Goal: Obtain resource: Download file/media

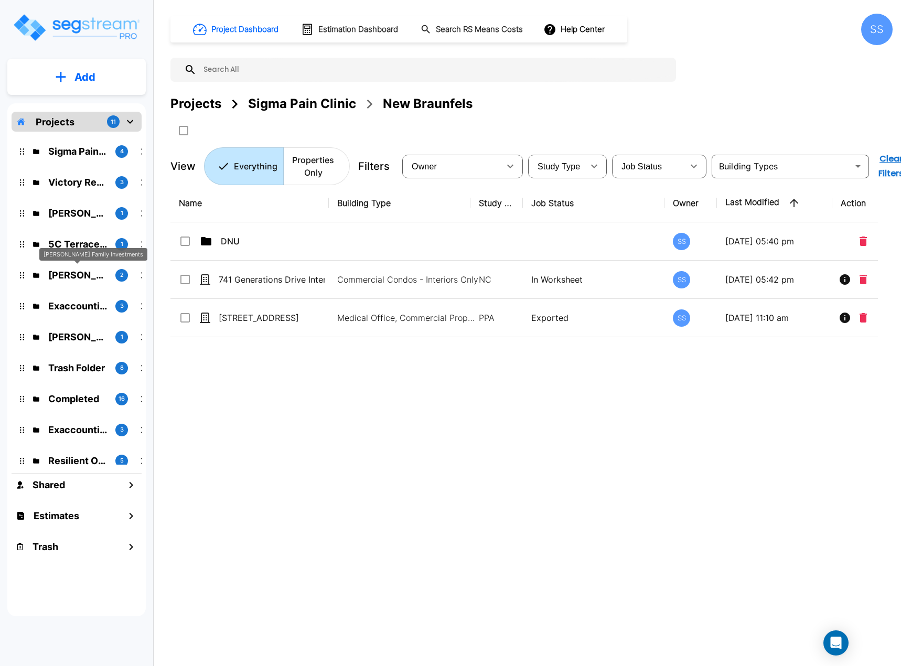
click at [57, 275] on p "[PERSON_NAME] Family Investments" at bounding box center [77, 275] width 59 height 14
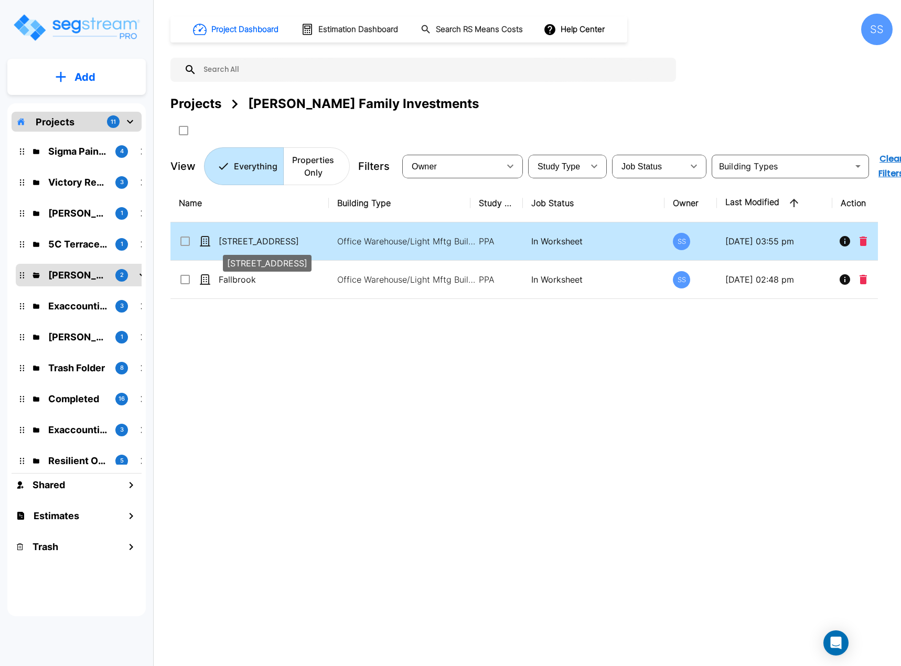
click at [229, 245] on p "[STREET_ADDRESS]" at bounding box center [272, 241] width 106 height 13
checkbox input "true"
click at [229, 245] on p "[STREET_ADDRESS]" at bounding box center [272, 241] width 106 height 13
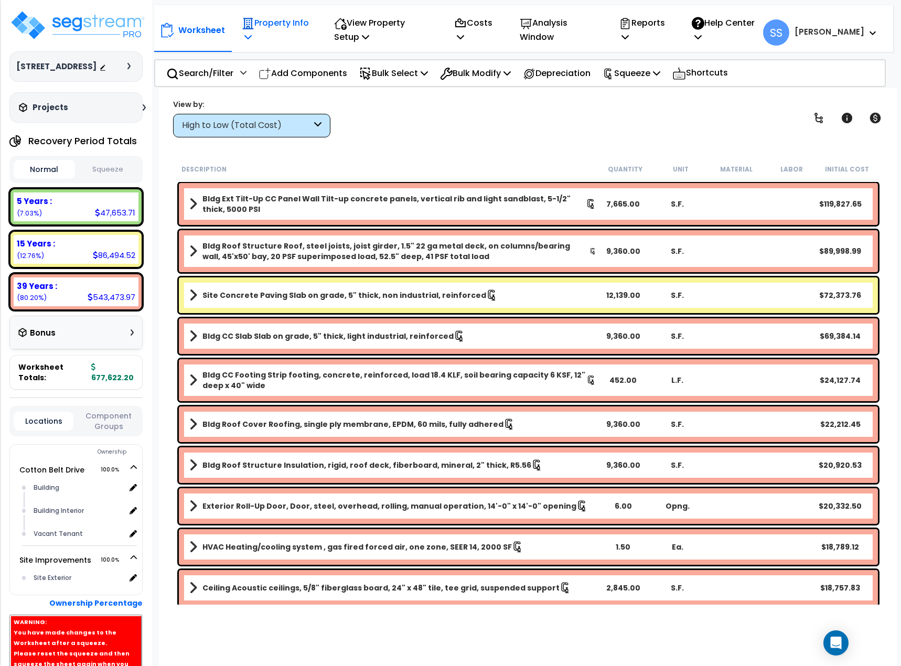
click at [285, 21] on p "Property Info" at bounding box center [276, 30] width 69 height 28
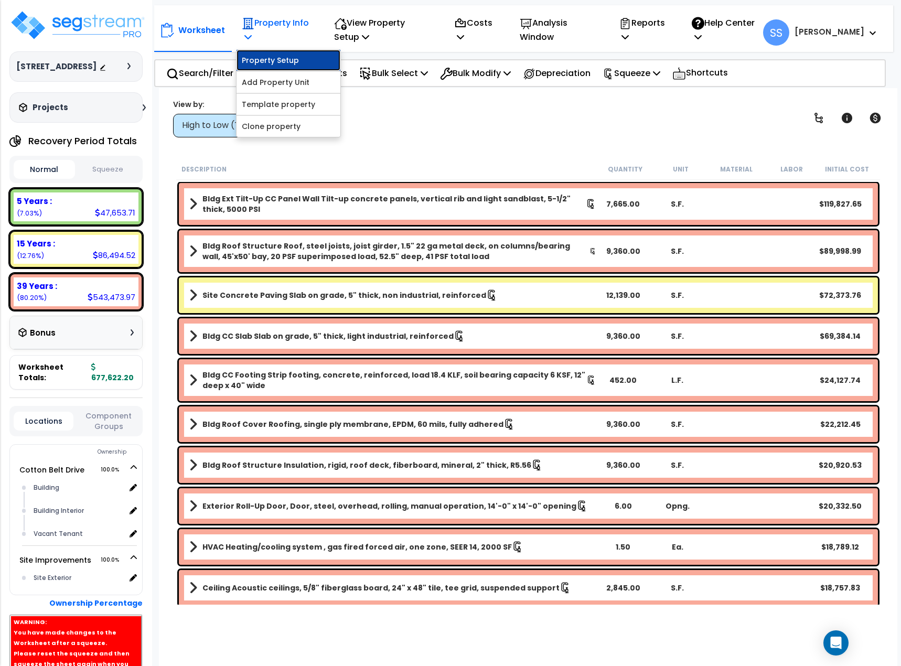
click at [287, 59] on link "Property Setup" at bounding box center [288, 60] width 104 height 21
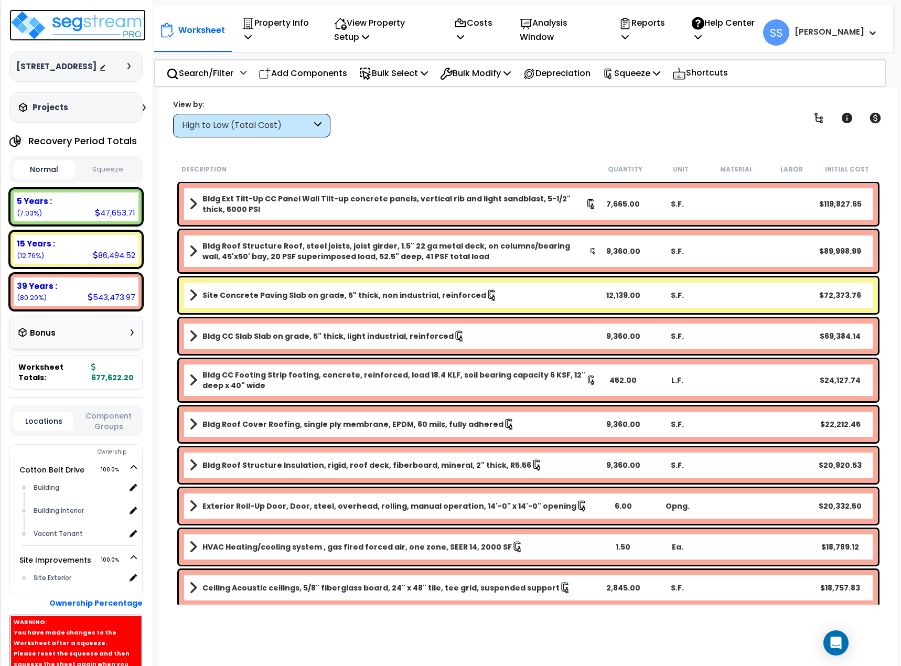
click at [80, 28] on img at bounding box center [77, 24] width 136 height 31
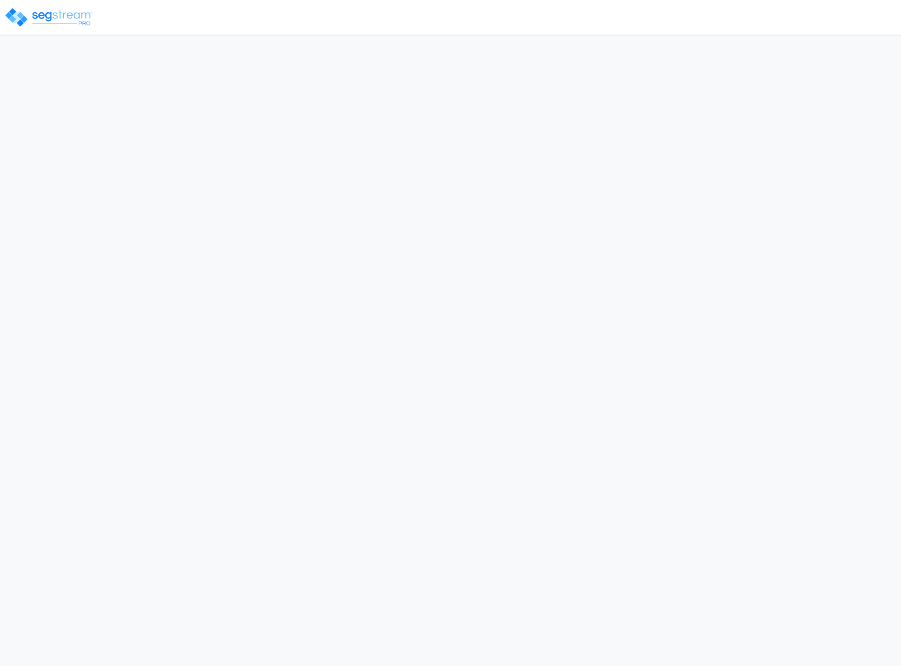
select select "2024"
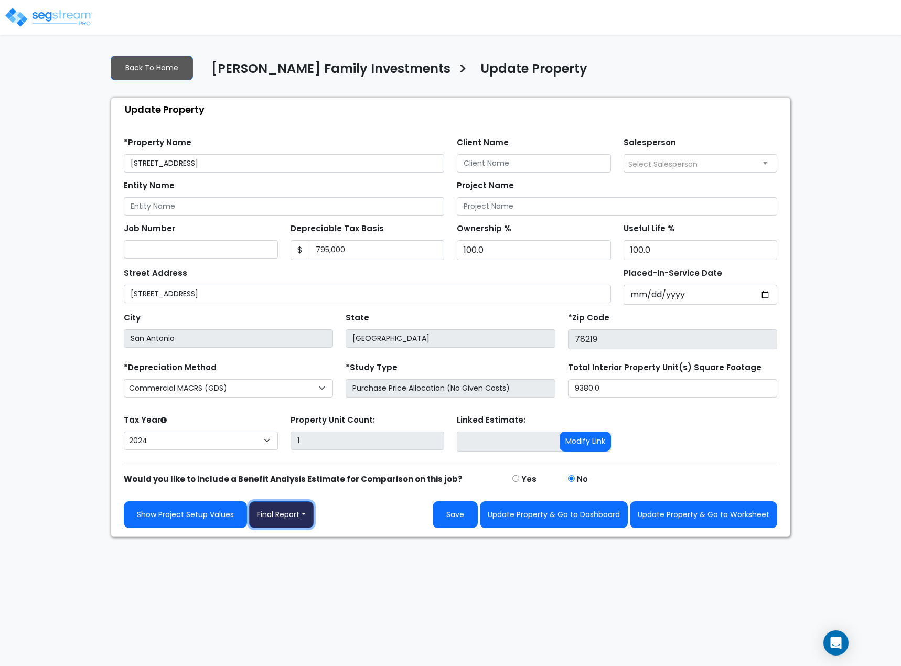
click at [274, 514] on button "Final Report" at bounding box center [281, 514] width 64 height 27
click at [296, 571] on link "Report Images" at bounding box center [305, 569] width 110 height 24
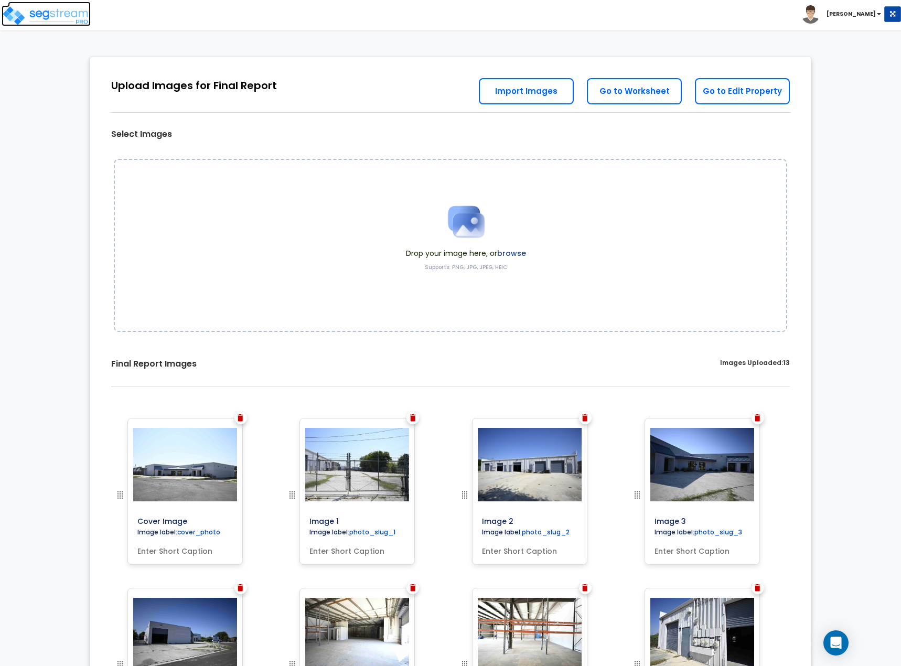
click at [23, 12] on img at bounding box center [46, 15] width 89 height 21
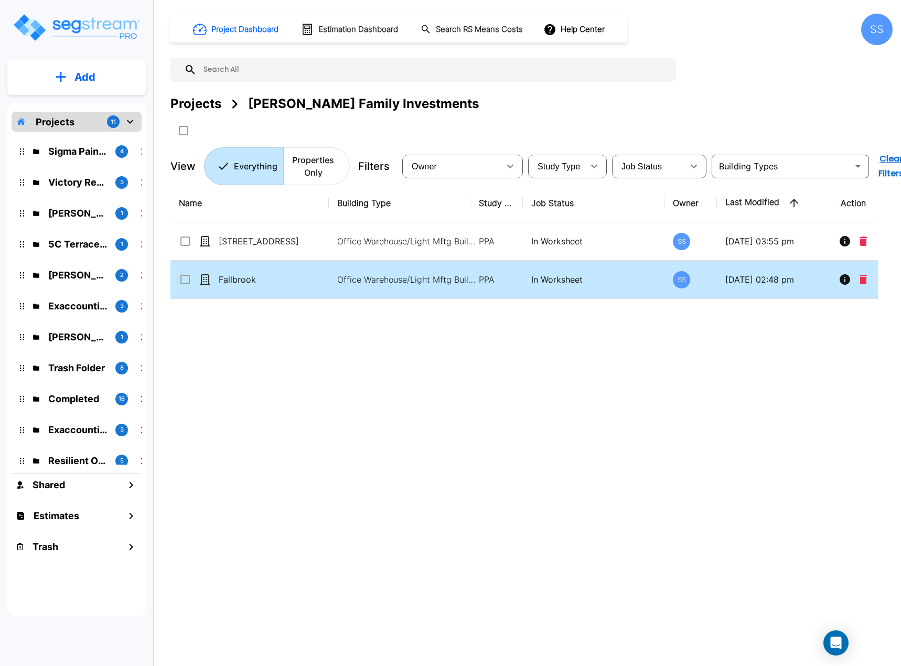
click at [238, 278] on p "Fallbrook" at bounding box center [272, 279] width 106 height 13
checkbox input "true"
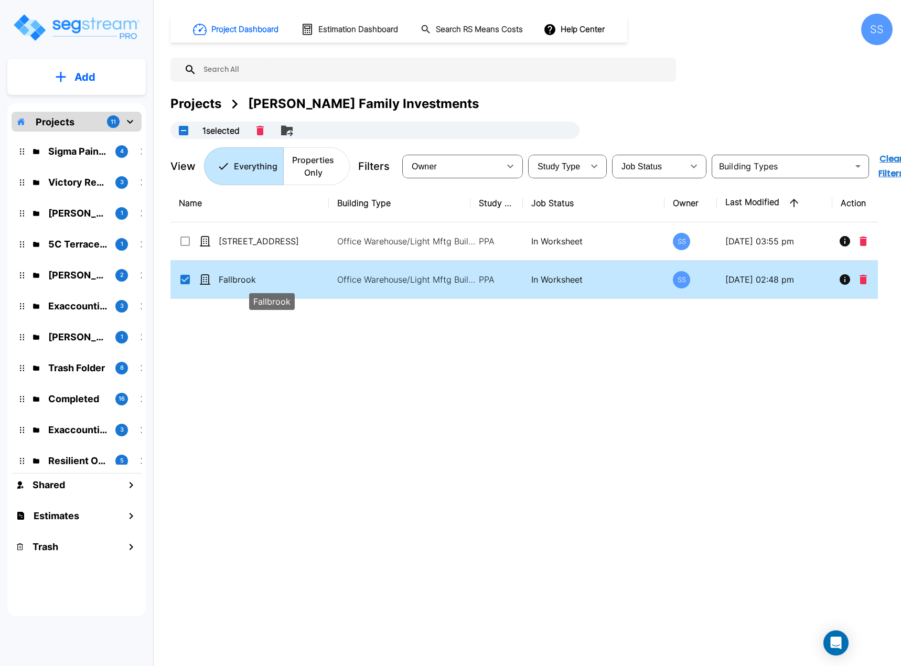
click at [238, 278] on p "Fallbrook" at bounding box center [272, 279] width 106 height 13
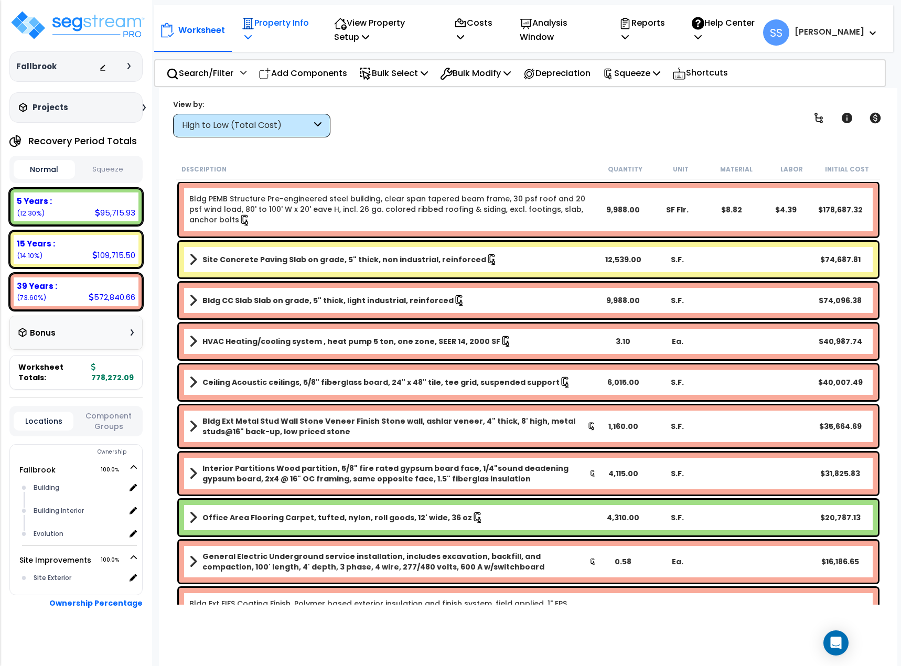
click at [260, 27] on p "Property Info" at bounding box center [276, 30] width 69 height 28
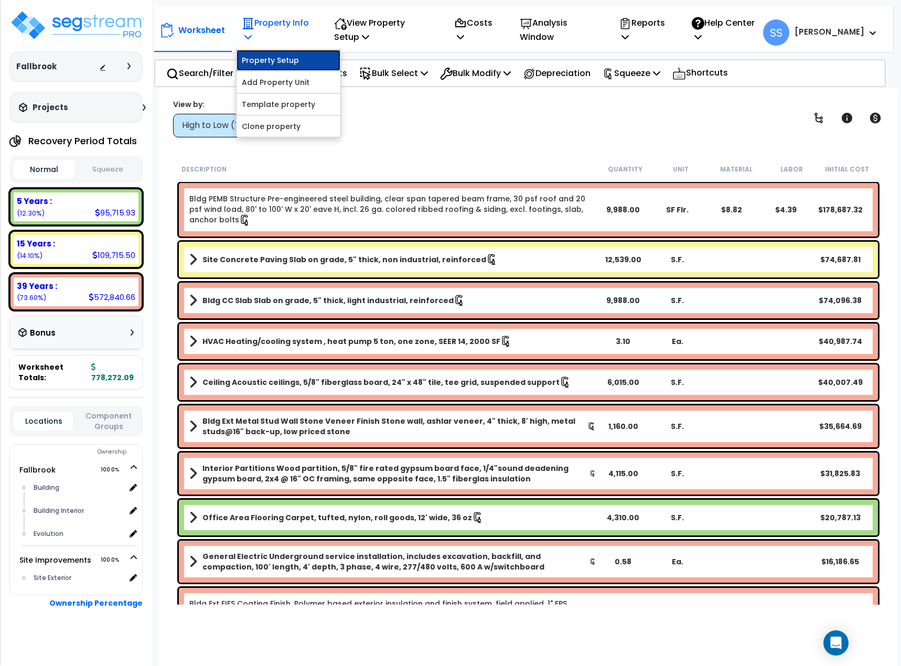
click at [277, 62] on link "Property Setup" at bounding box center [288, 60] width 104 height 21
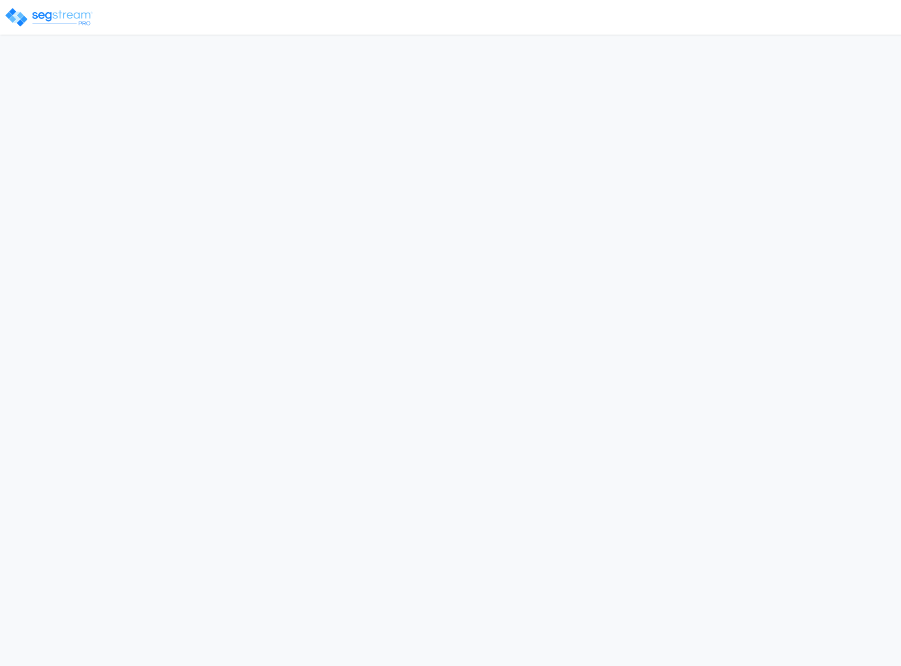
select select "2024"
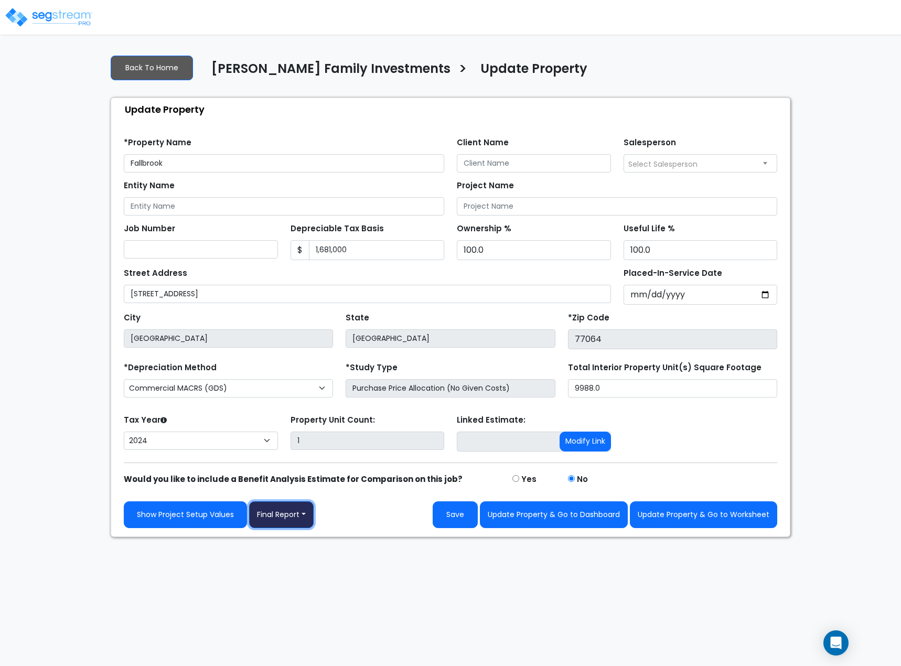
click at [300, 527] on button "Final Report" at bounding box center [281, 514] width 64 height 27
click at [303, 566] on link "Report Images" at bounding box center [305, 569] width 110 height 24
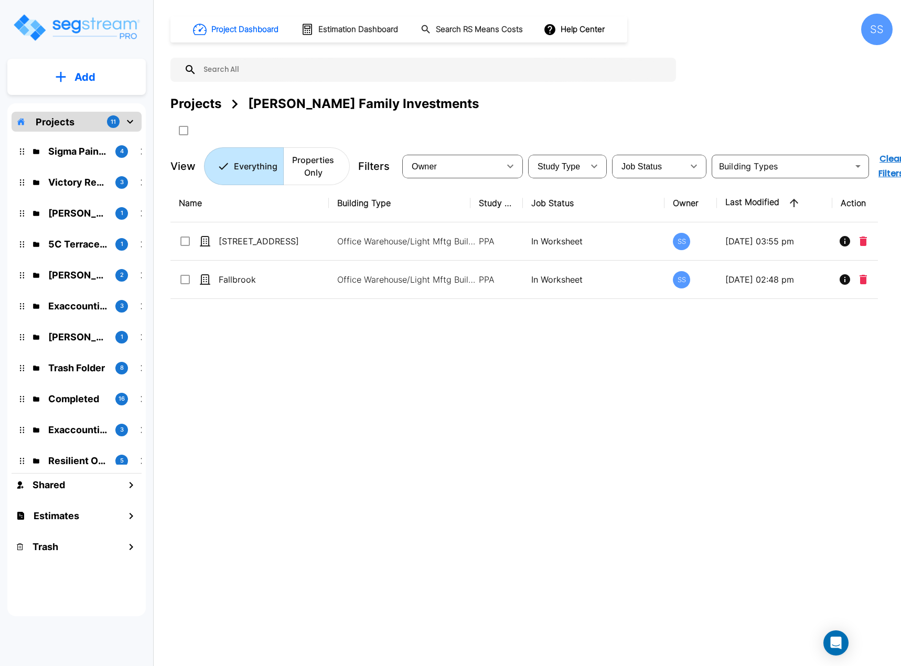
click at [74, 211] on p "Atkinson Candy" at bounding box center [77, 213] width 59 height 14
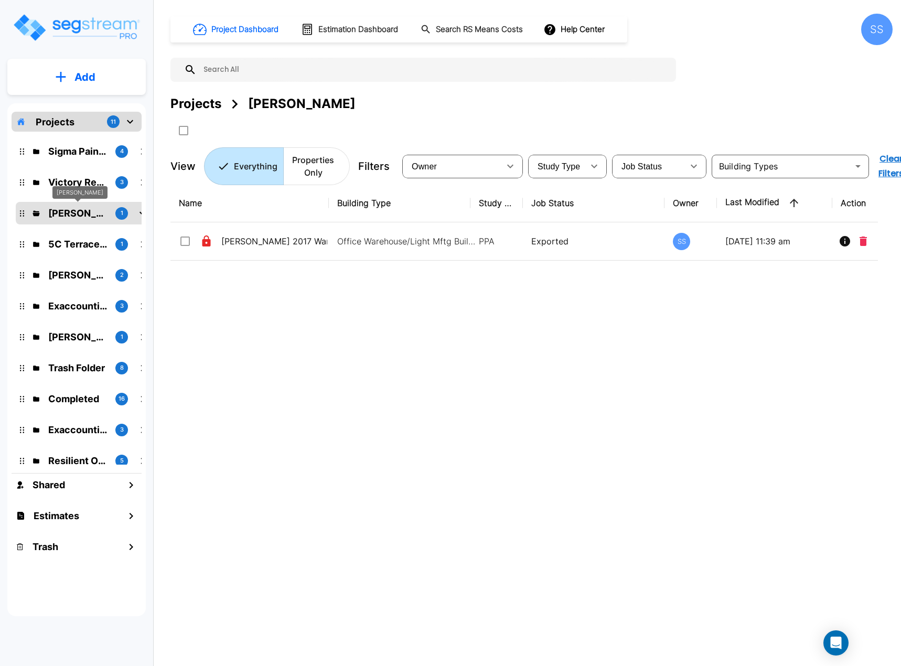
click at [105, 217] on p "Atkinson Candy" at bounding box center [77, 213] width 59 height 14
click at [85, 178] on p "Victory Real Estate" at bounding box center [77, 182] width 59 height 14
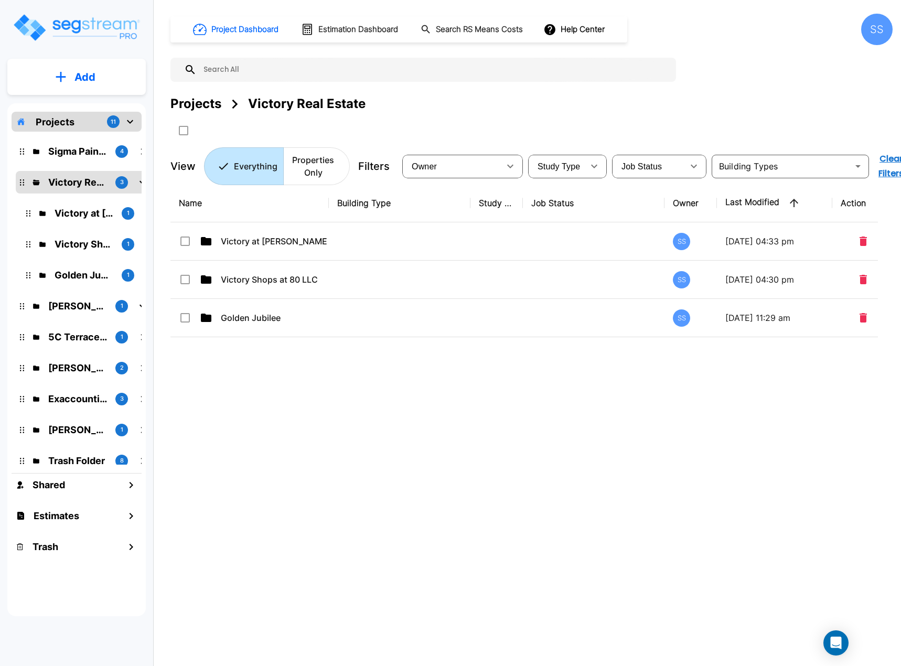
click at [388, 420] on div "Name Building Type Study Type Job Status Owner Last Modified Action Victory at …" at bounding box center [523, 390] width 707 height 413
click at [70, 146] on p "Sigma Pain Clinic" at bounding box center [77, 151] width 59 height 14
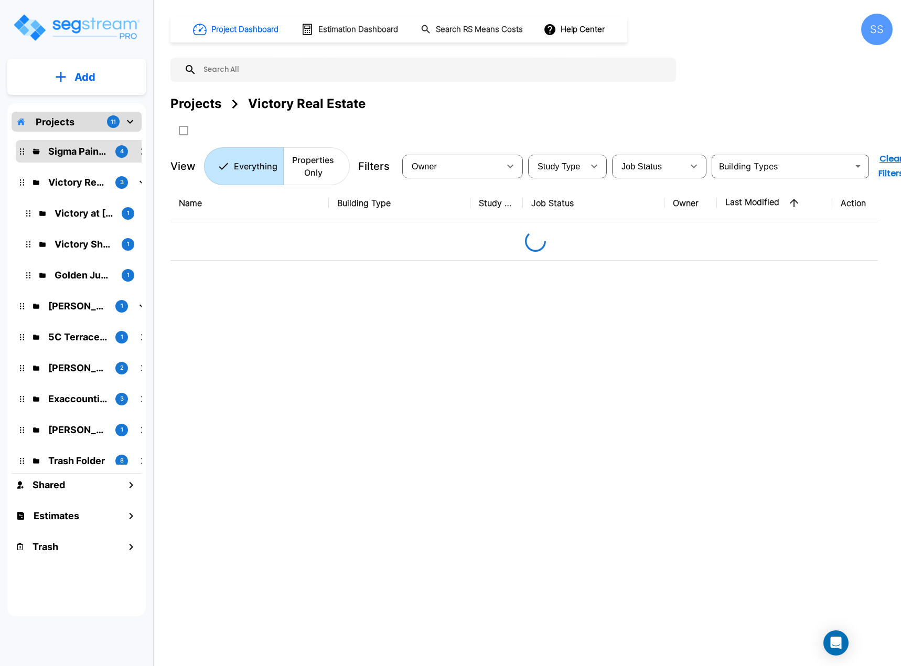
click at [70, 146] on p "Sigma Pain Clinic" at bounding box center [77, 151] width 59 height 14
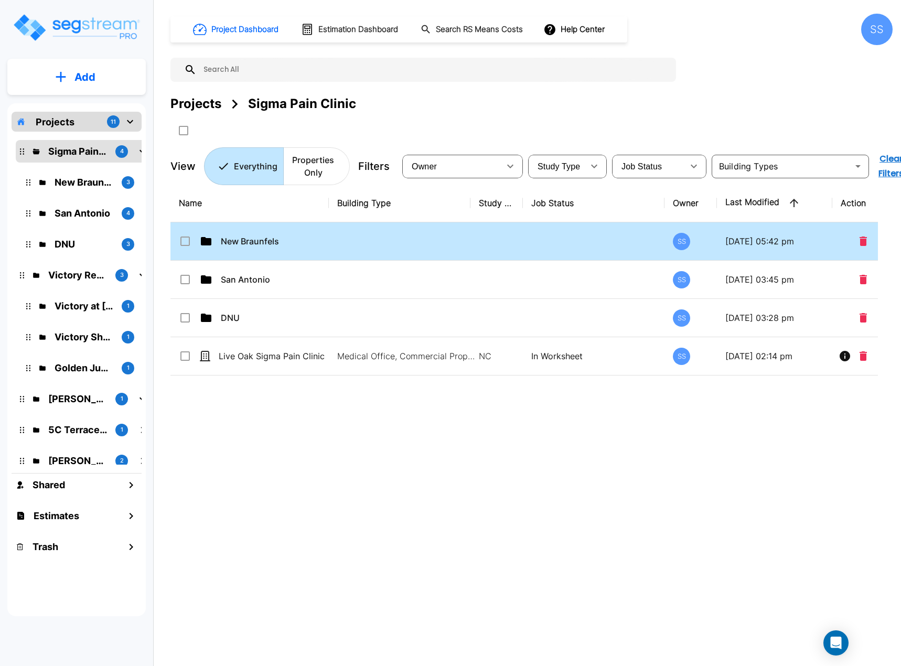
click at [264, 233] on td "New Braunfels" at bounding box center [249, 241] width 158 height 38
checkbox input "true"
click at [264, 233] on td "New Braunfels" at bounding box center [249, 241] width 158 height 38
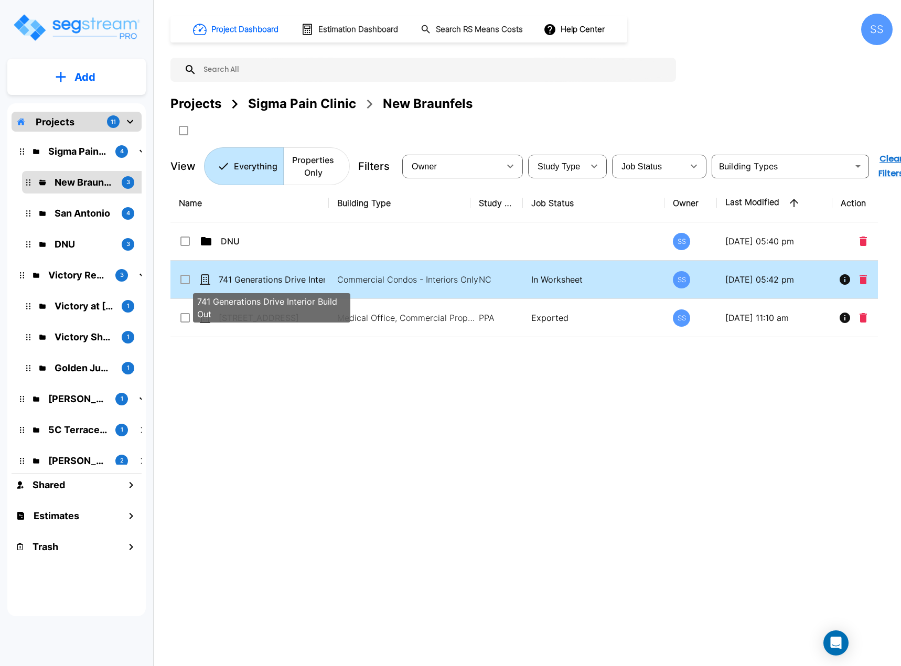
click at [267, 277] on p "741 Generations Drive Interior Build Out" at bounding box center [272, 279] width 106 height 13
checkbox input "true"
click at [267, 277] on p "741 Generations Drive Interior Build Out" at bounding box center [272, 279] width 106 height 13
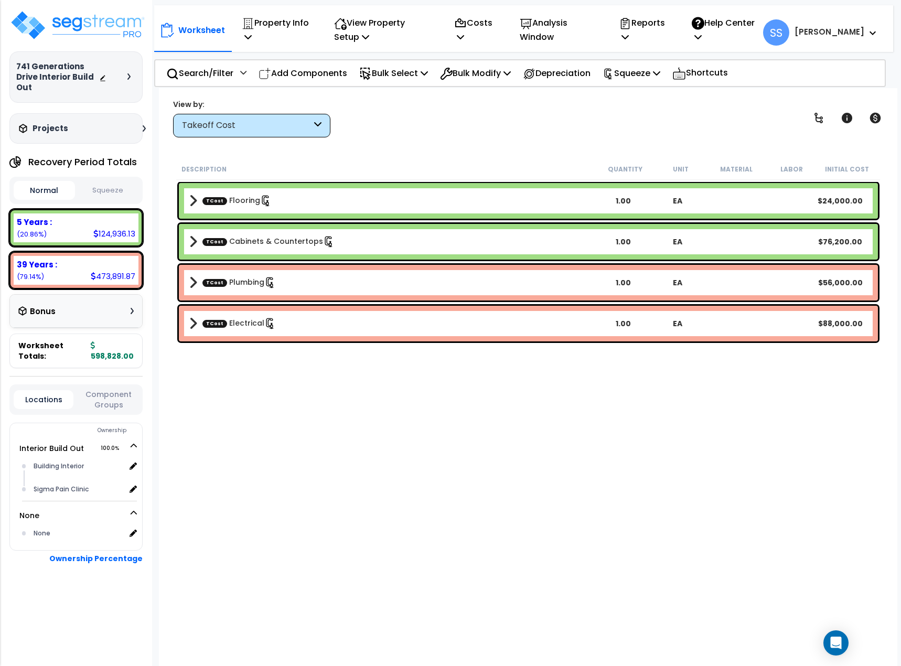
drag, startPoint x: 266, startPoint y: 277, endPoint x: 573, endPoint y: 425, distance: 340.1
click at [573, 425] on div "Description Quantity Unit Material Labor Initial Cost TCost Flooring 1.00 EA $2…" at bounding box center [528, 381] width 707 height 446
click at [285, 28] on p "Property Info" at bounding box center [276, 30] width 69 height 28
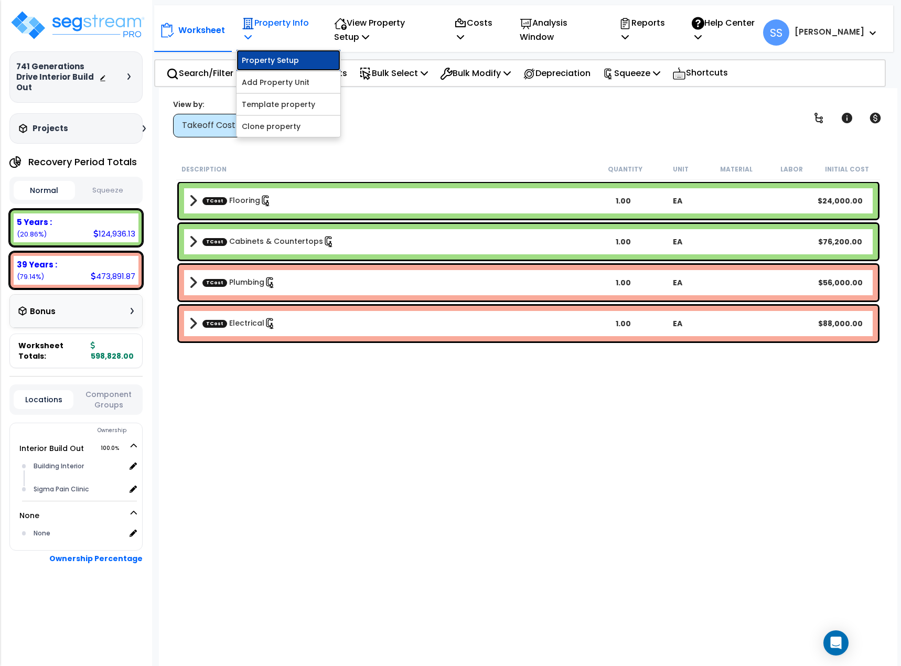
click at [275, 54] on link "Property Setup" at bounding box center [288, 60] width 104 height 21
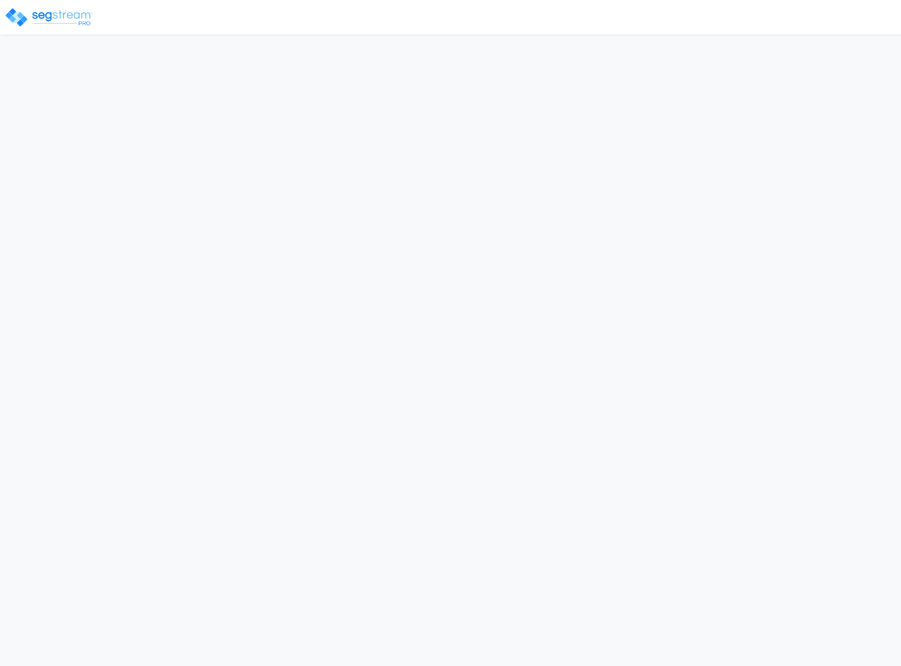
select select "2024"
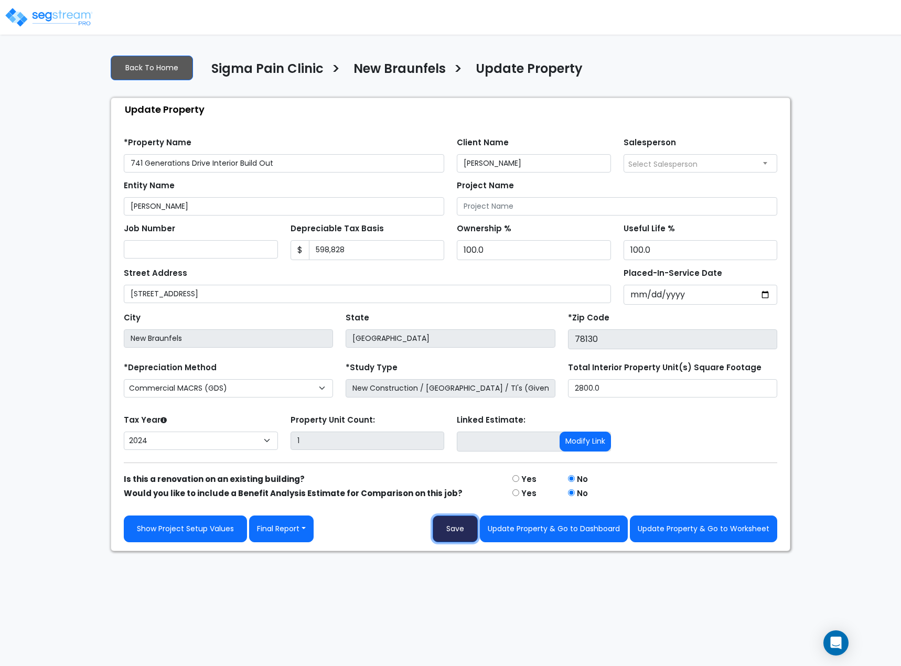
click at [446, 529] on button "Save" at bounding box center [455, 528] width 45 height 27
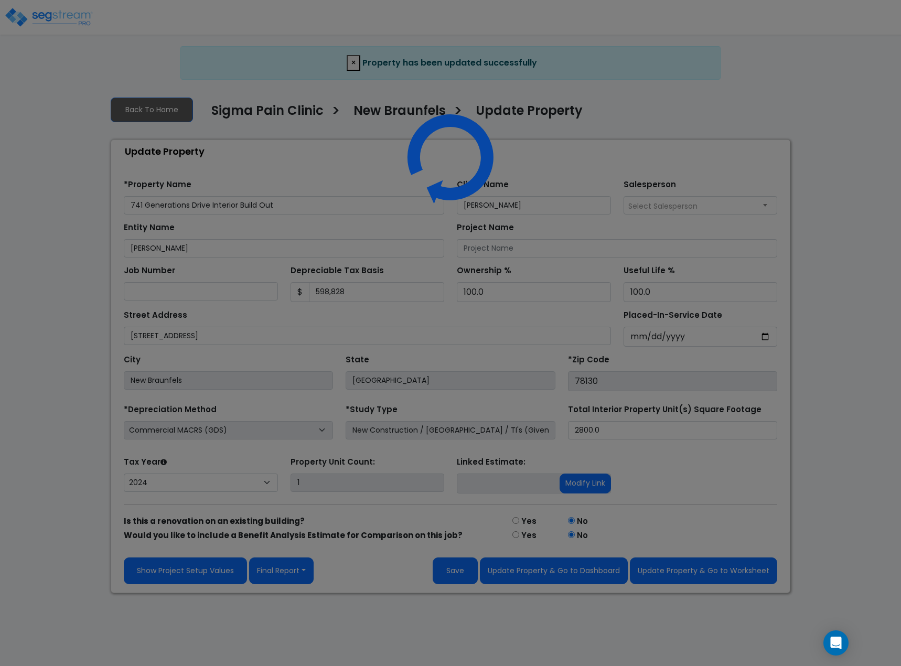
select select "2024"
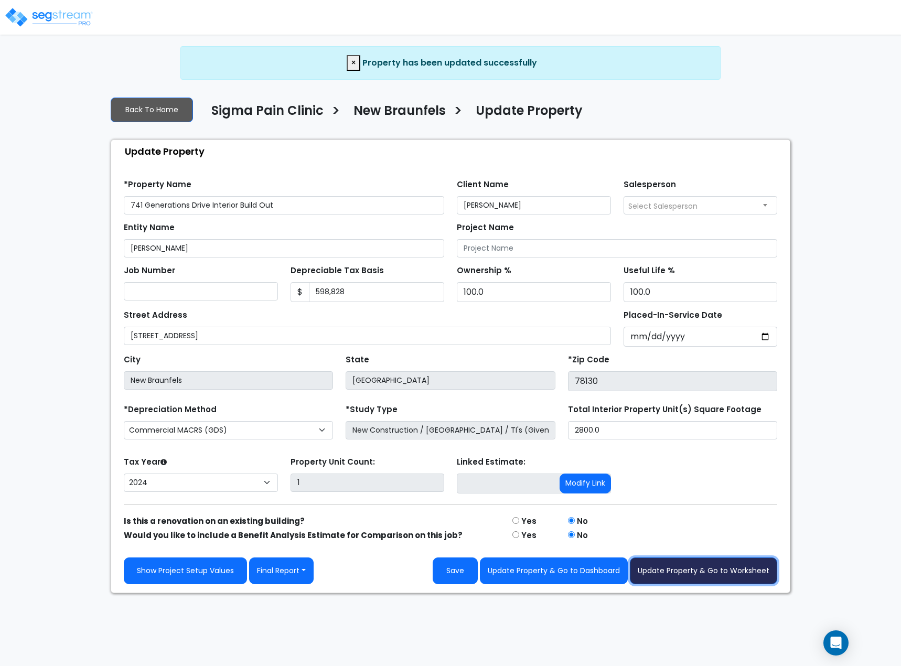
click at [703, 576] on button "Update Property & Go to Worksheet" at bounding box center [703, 570] width 147 height 27
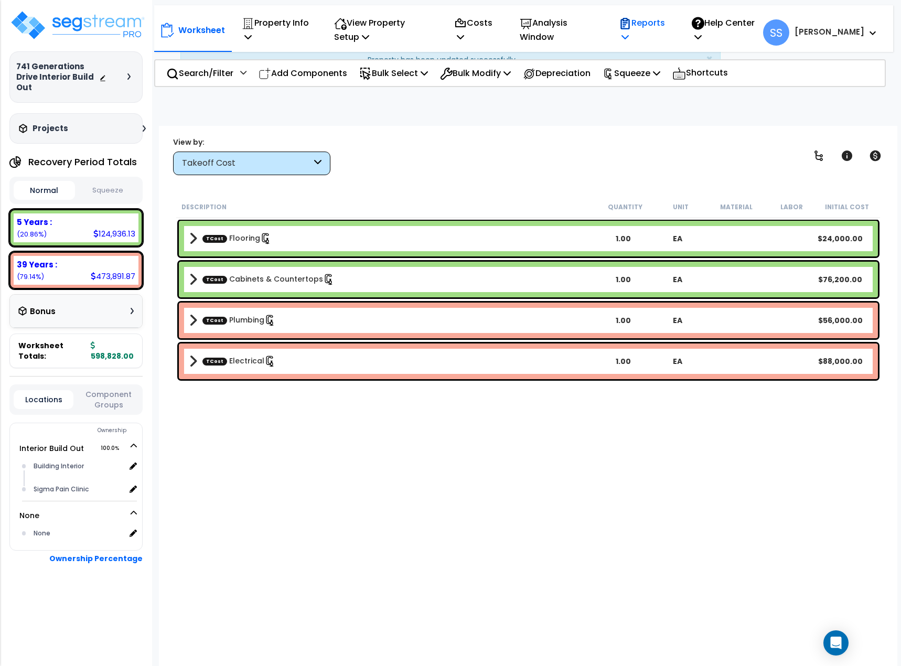
click at [631, 21] on icon at bounding box center [625, 23] width 13 height 13
click at [655, 56] on link "Get Report" at bounding box center [666, 60] width 104 height 21
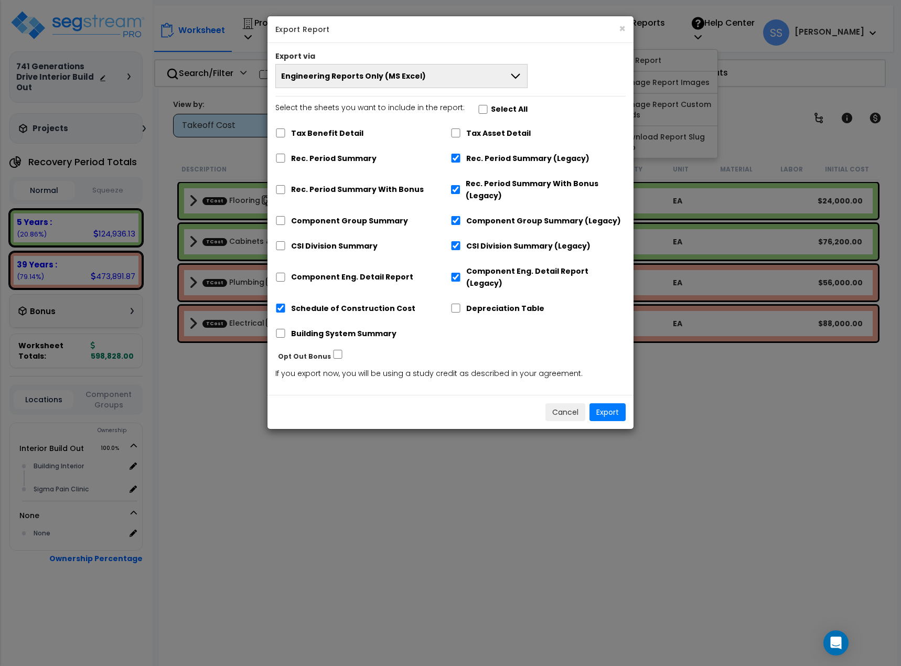
click at [370, 77] on span "Engineering Reports Only (MS Excel)" at bounding box center [353, 76] width 145 height 10
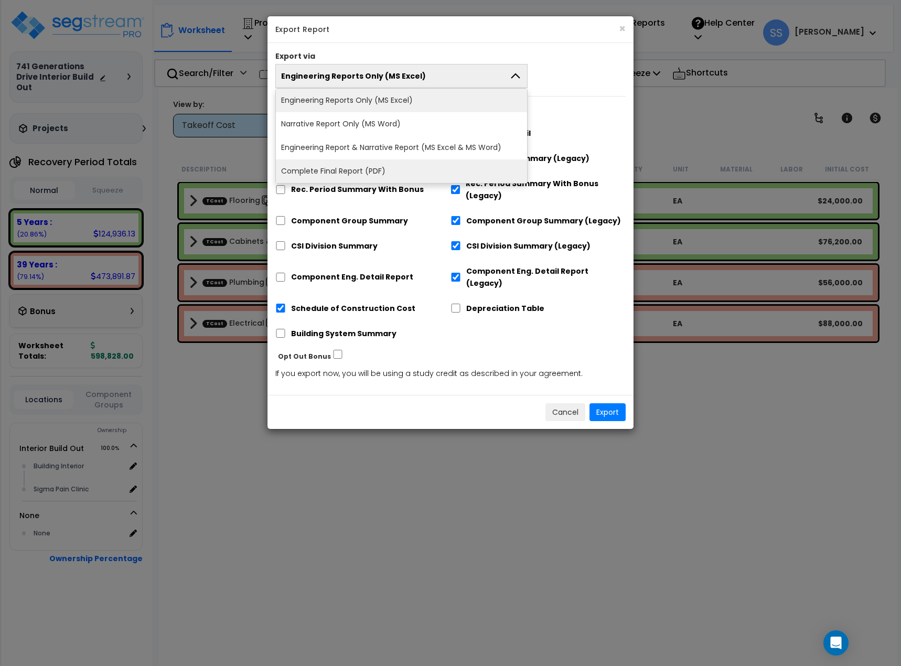
click at [337, 165] on li "Complete Final Report (PDF)" at bounding box center [401, 171] width 251 height 24
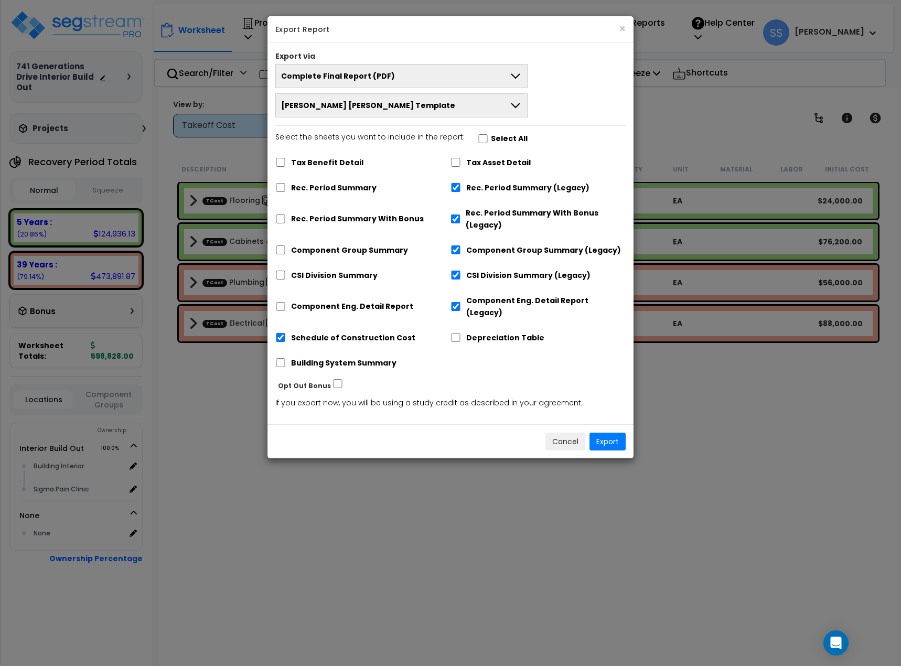
click at [298, 159] on label "Tax Benefit Detail" at bounding box center [327, 163] width 72 height 12
click at [286, 159] on input "Tax Benefit Detail" at bounding box center [280, 162] width 10 height 9
checkbox input "true"
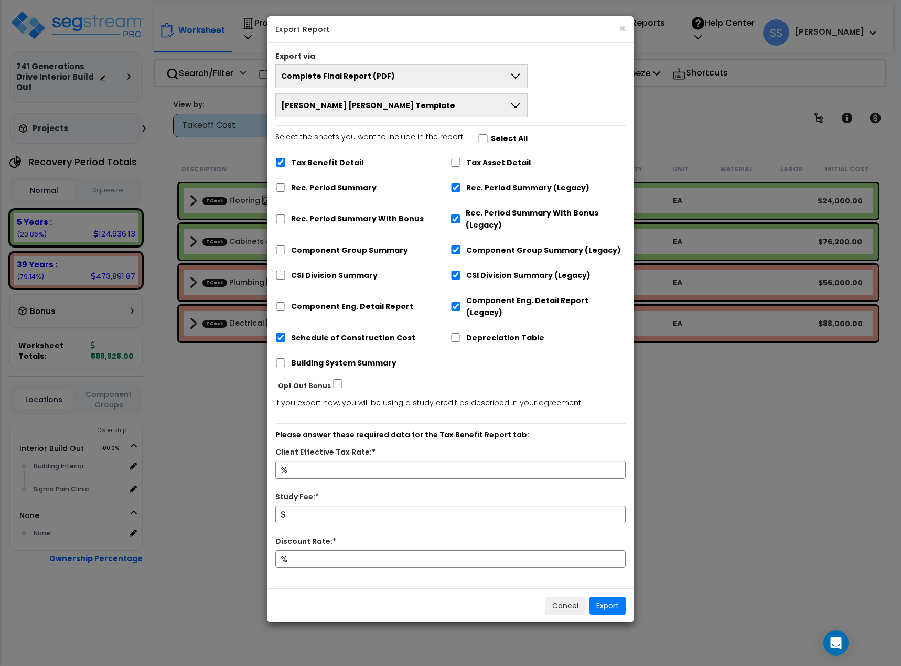
click at [494, 136] on label "Select All" at bounding box center [509, 139] width 37 height 12
click at [488, 136] on input "Select the sheets you want to include in the report: Select All" at bounding box center [483, 138] width 10 height 9
checkbox input "true"
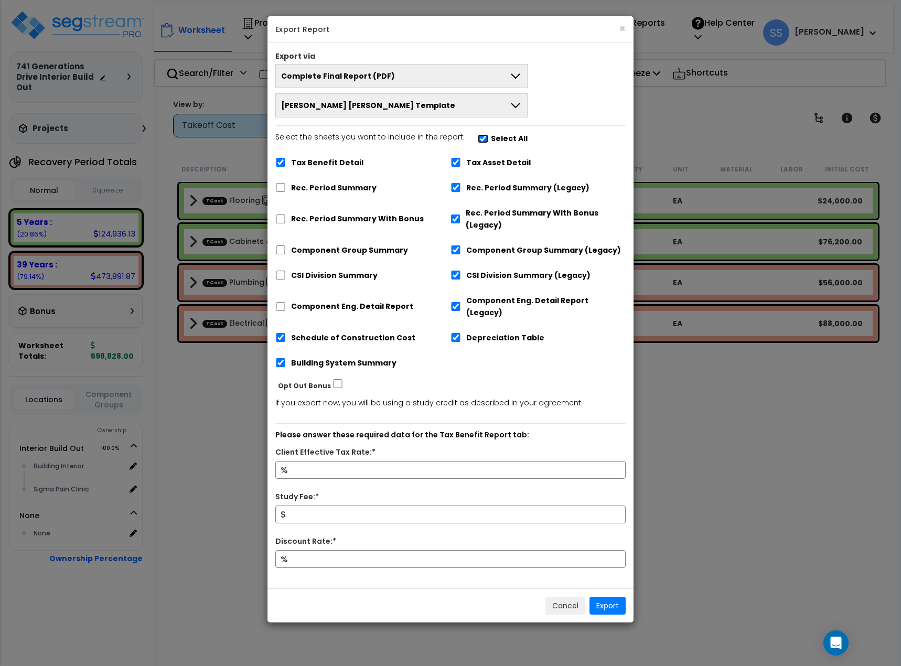
checkbox input "true"
click at [494, 136] on label "Select All" at bounding box center [509, 139] width 37 height 12
click at [488, 136] on input "Select the sheets you want to include in the report: Select All" at bounding box center [483, 138] width 10 height 9
checkbox input "false"
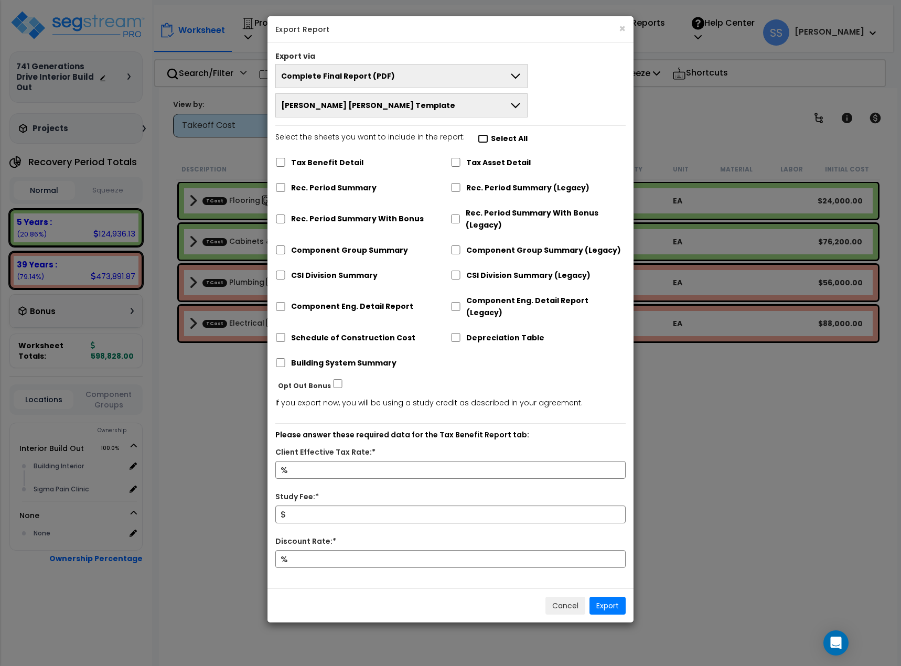
checkbox input "false"
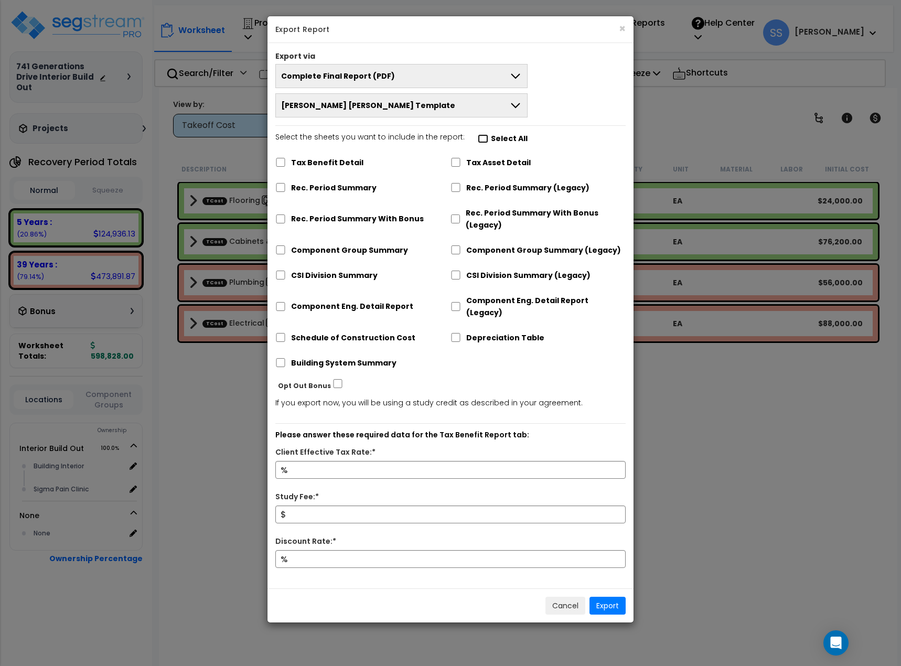
checkbox input "false"
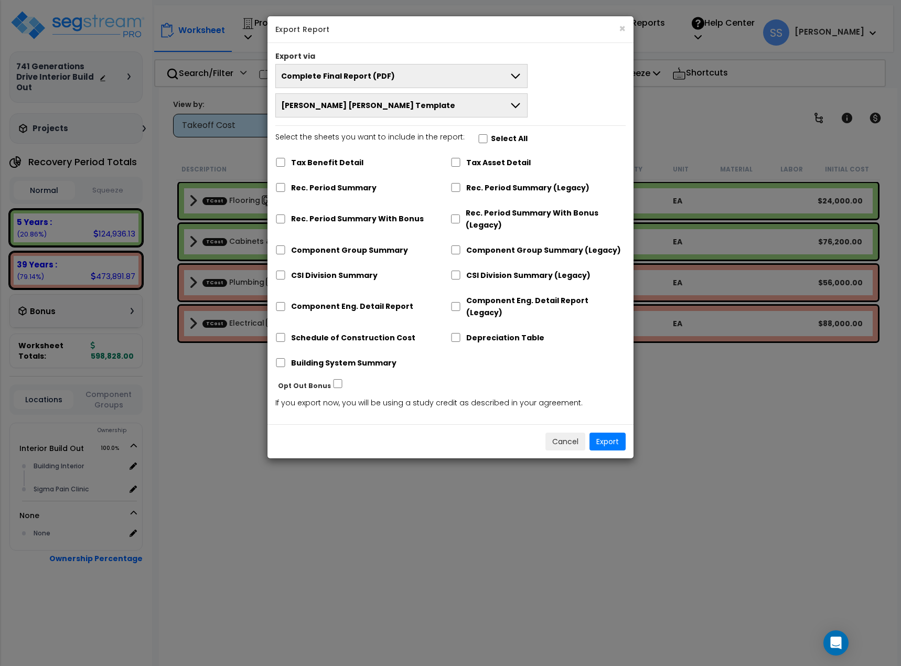
click at [494, 136] on label "Select All" at bounding box center [509, 139] width 37 height 12
click at [488, 136] on input "Select the sheets you want to include in the report: Select All" at bounding box center [483, 138] width 10 height 9
checkbox input "true"
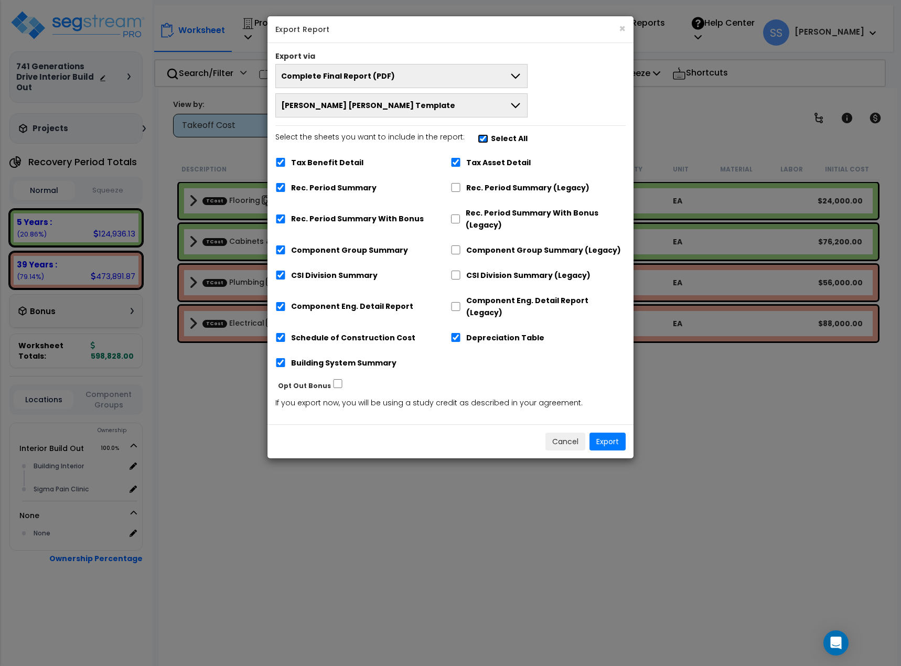
checkbox input "true"
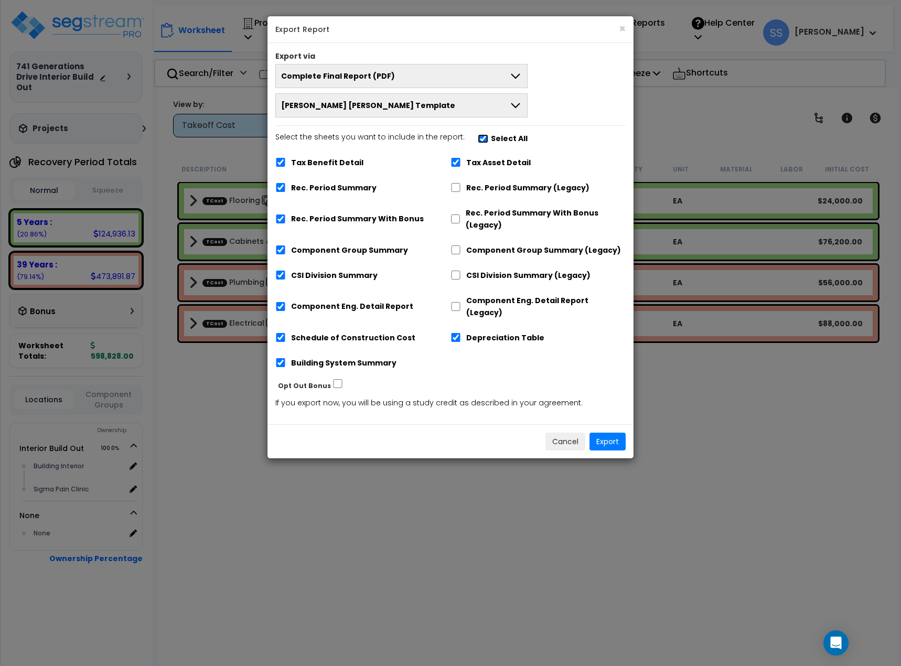
checkbox input "true"
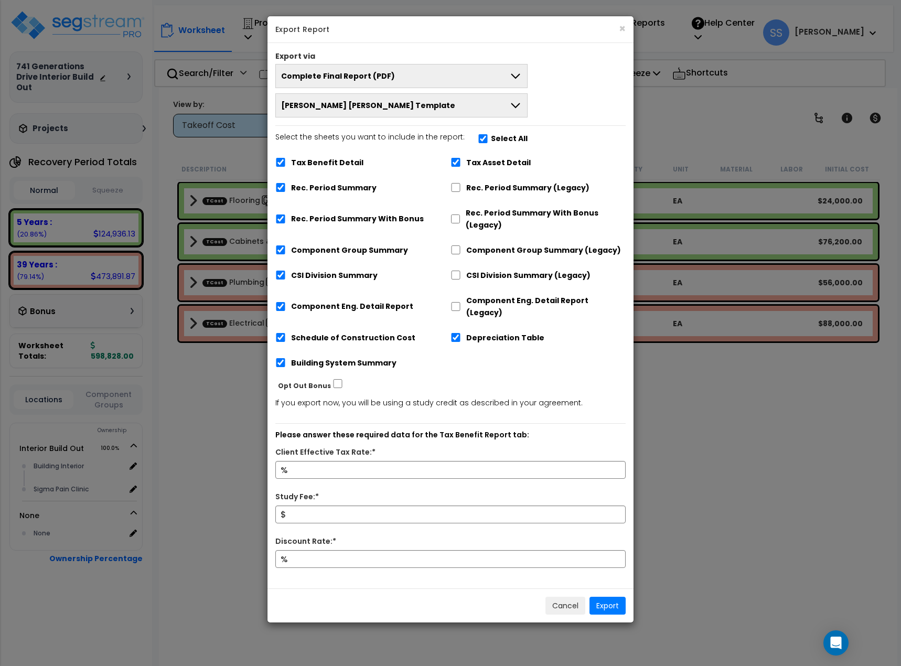
click at [348, 159] on label "Tax Benefit Detail" at bounding box center [327, 163] width 72 height 12
click at [286, 159] on input "Tax Benefit Detail" at bounding box center [280, 162] width 10 height 9
checkbox input "false"
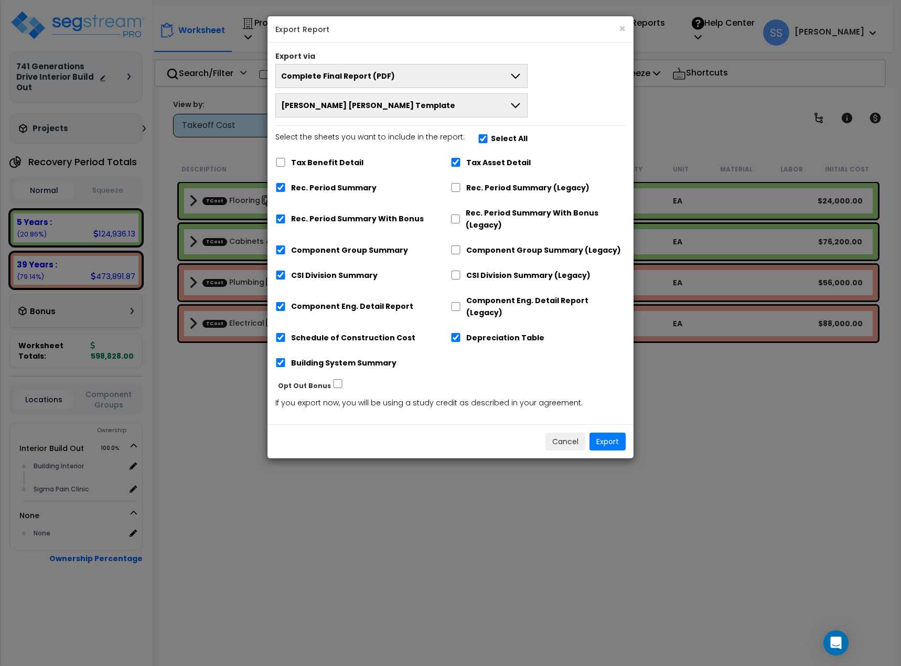
click at [478, 190] on label "Rec. Period Summary (Legacy)" at bounding box center [527, 188] width 123 height 12
click at [461, 190] on input "Rec. Period Summary (Legacy)" at bounding box center [455, 187] width 10 height 9
checkbox input "true"
checkbox input "false"
click at [303, 218] on label "Rec. Period Summary With Bonus" at bounding box center [357, 219] width 133 height 12
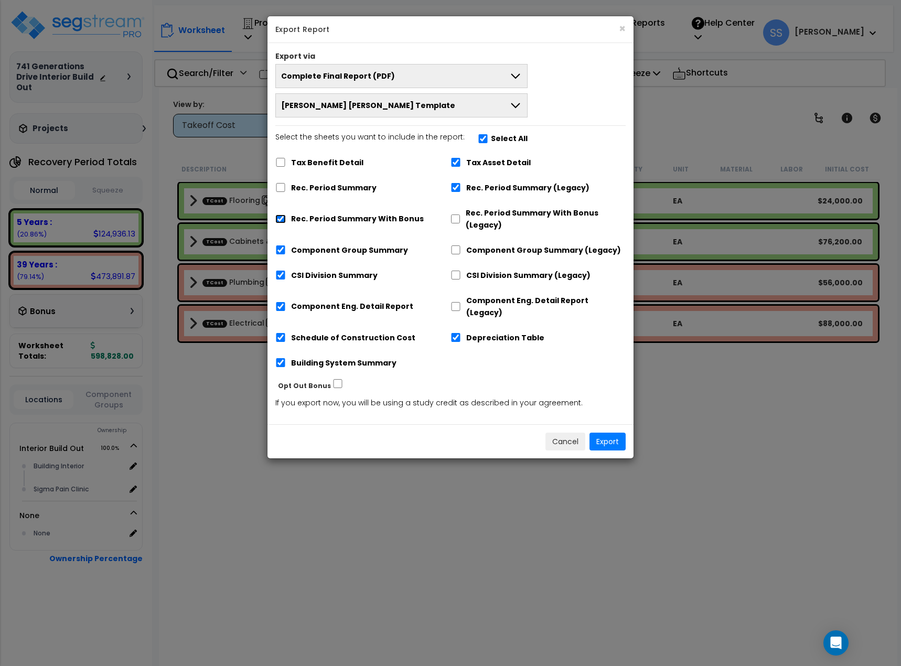
click at [286, 218] on input "Rec. Period Summary With Bonus" at bounding box center [280, 218] width 10 height 9
checkbox input "false"
click at [617, 433] on button "Export" at bounding box center [607, 442] width 36 height 18
